Goal: Communication & Community: Answer question/provide support

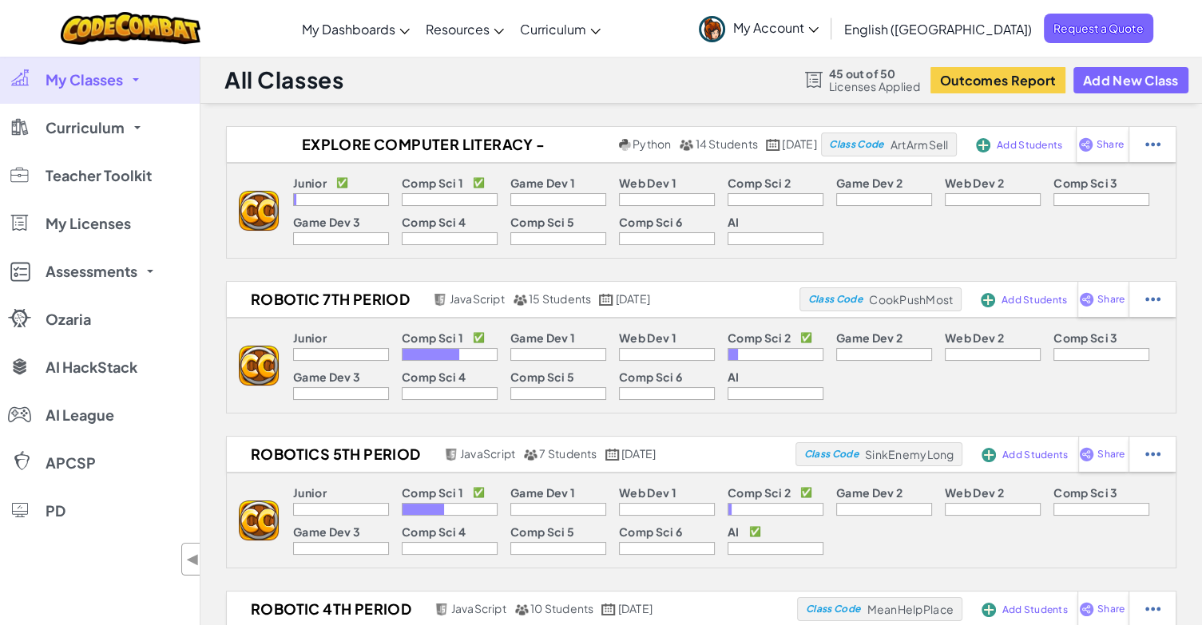
drag, startPoint x: 0, startPoint y: 0, endPoint x: 819, endPoint y: 188, distance: 839.9
click at [819, 188] on div "Comp Sci 2" at bounding box center [776, 185] width 96 height 17
click at [1084, 146] on img at bounding box center [1085, 144] width 15 height 14
select select "write"
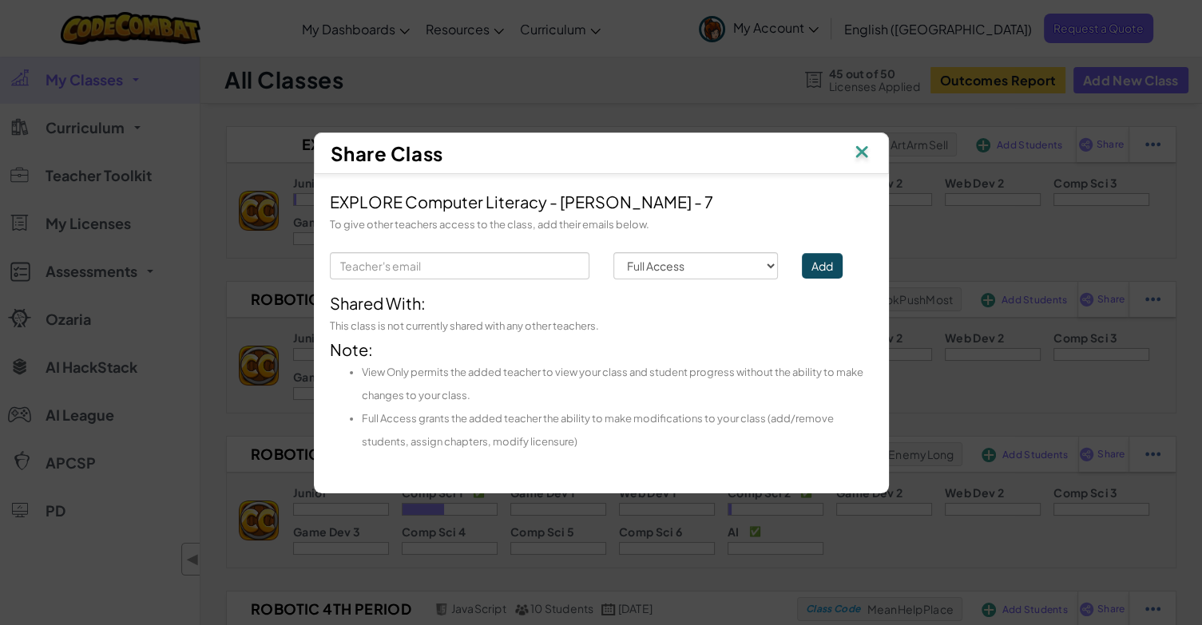
drag, startPoint x: 679, startPoint y: 241, endPoint x: 661, endPoint y: 243, distance: 17.6
click at [661, 243] on form "Permission Full Access View Only Add" at bounding box center [601, 257] width 543 height 43
click at [507, 250] on form "Permission Full Access View Only Add" at bounding box center [601, 257] width 543 height 43
click at [460, 268] on input "text" at bounding box center [460, 265] width 260 height 27
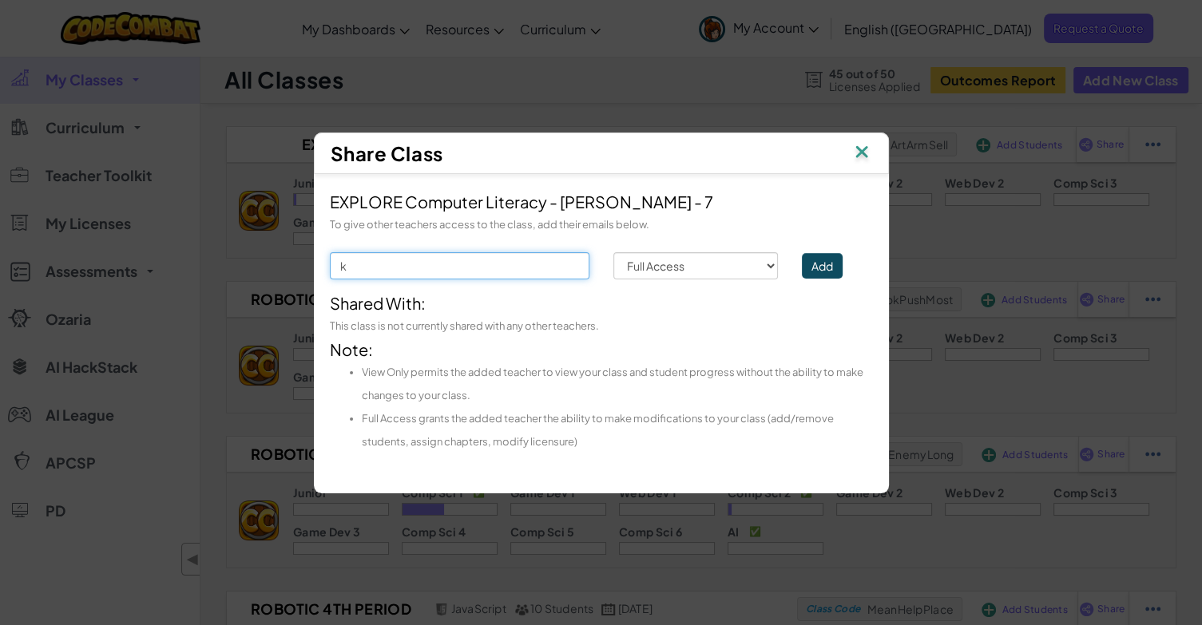
click at [460, 268] on input "k" at bounding box center [460, 265] width 260 height 27
type input "[PERSON_NAME][EMAIL_ADDRESS][PERSON_NAME][DOMAIN_NAME]"
click at [816, 257] on button "Add" at bounding box center [822, 266] width 41 height 26
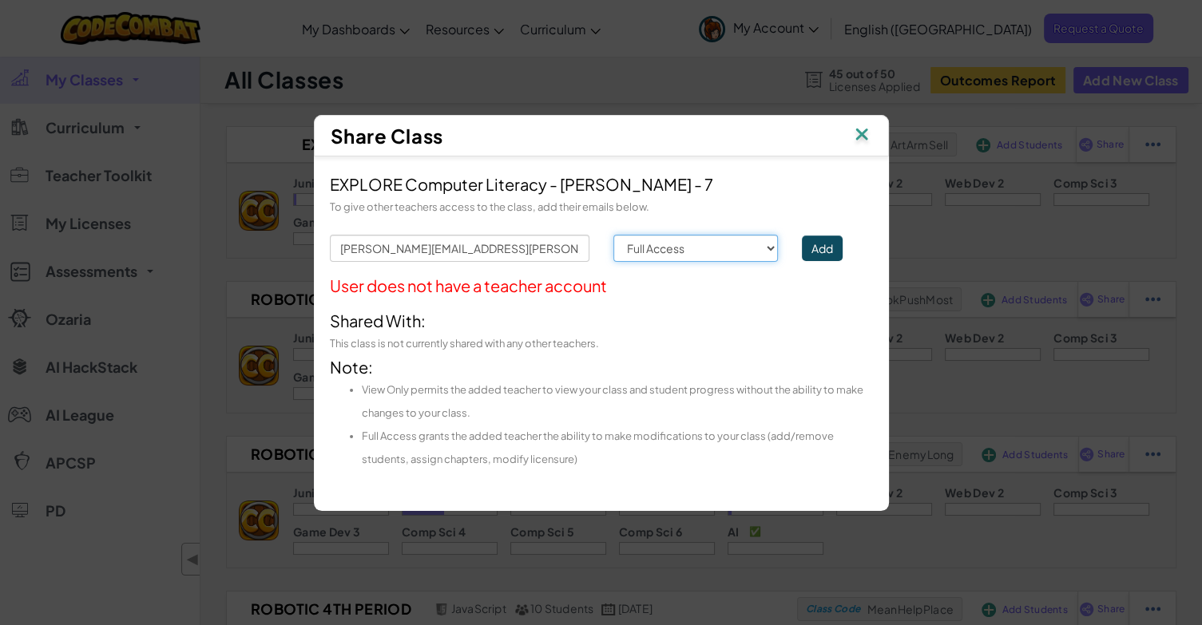
click at [676, 253] on select "Permission Full Access View Only" at bounding box center [695, 248] width 165 height 27
select select "read"
click at [613, 235] on select "Permission Full Access View Only" at bounding box center [695, 248] width 165 height 27
click at [834, 254] on button "Add" at bounding box center [822, 249] width 41 height 26
